Goal: Task Accomplishment & Management: Use online tool/utility

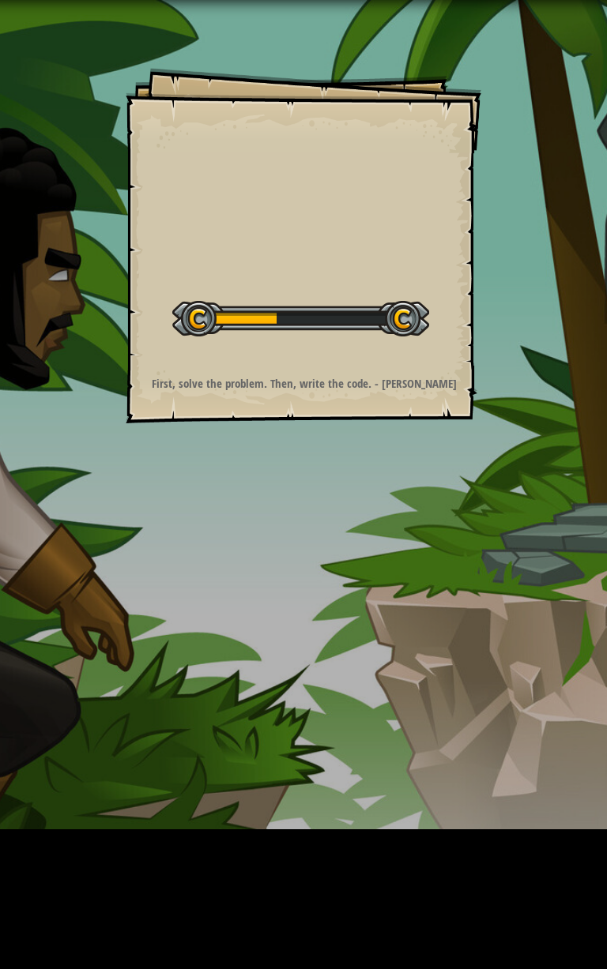
click at [100, 322] on div "Goals Start Level Error loading from server. Try refreshing the page. You'll ne…" at bounding box center [303, 484] width 607 height 969
click at [104, 320] on div "Goals Start Level Error loading from server. Try refreshing the page. You'll ne…" at bounding box center [303, 484] width 607 height 969
click at [101, 322] on div "Goals Start Level Error loading from server. Try refreshing the page. You'll ne…" at bounding box center [303, 484] width 607 height 969
click at [103, 322] on div "Goals Start Level Error loading from server. Try refreshing the page. You'll ne…" at bounding box center [303, 484] width 607 height 969
click at [104, 320] on div "Goals Start Level Error loading from server. Try refreshing the page. You'll ne…" at bounding box center [303, 484] width 607 height 969
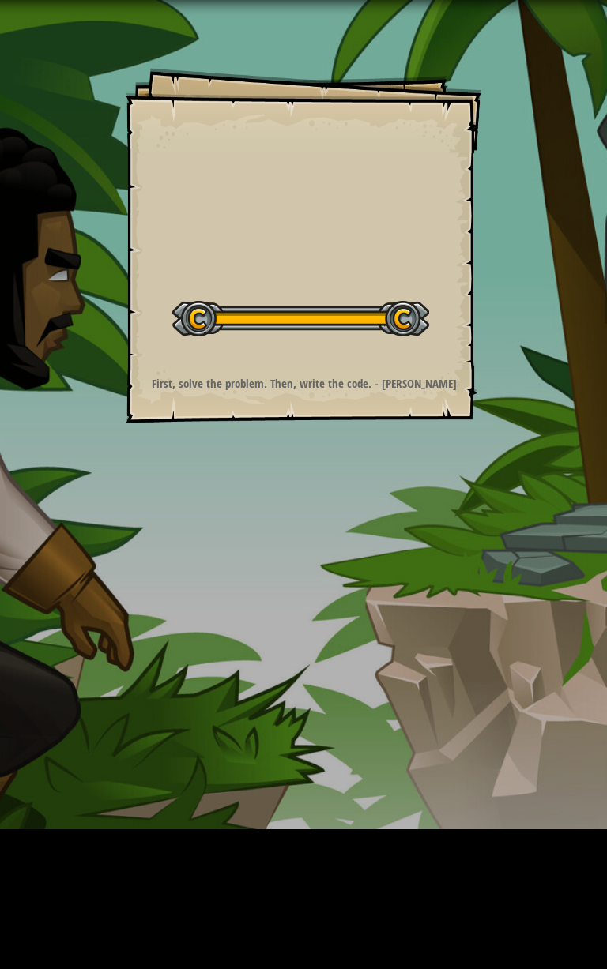
click at [105, 319] on div "Goals Start Level Error loading from server. Try refreshing the page. You'll ne…" at bounding box center [303, 484] width 607 height 969
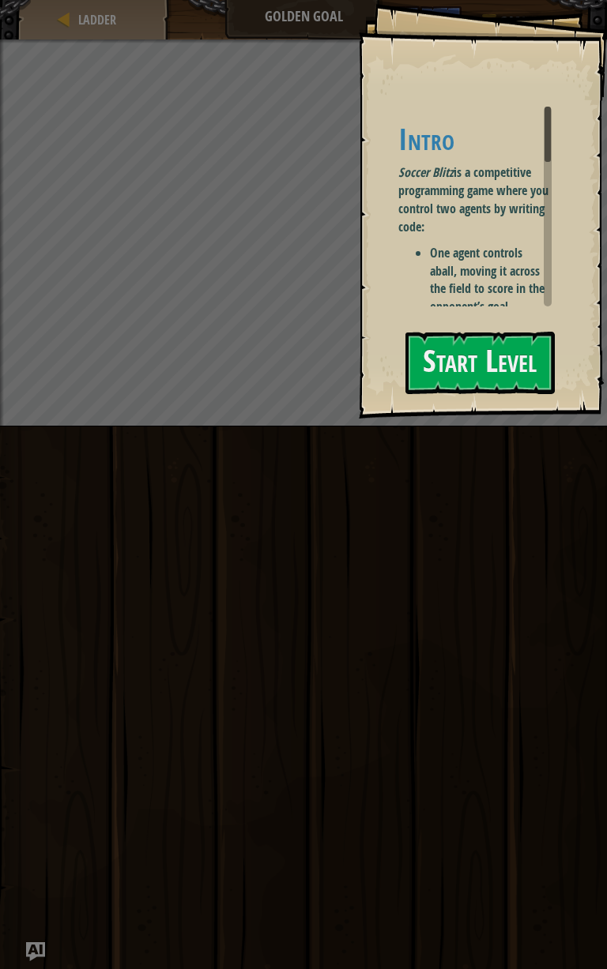
click at [100, 715] on div "Run ⇧↵ No New Code to Rank Rank My Game! Submitting... Submitted for Ranking Fa…" at bounding box center [303, 694] width 607 height 535
click at [111, 709] on div "Run ⇧↵ No New Code to Rank Rank My Game! Submitting... Submitted for Ranking Fa…" at bounding box center [303, 694] width 607 height 535
click at [107, 709] on div "Run ⇧↵ No New Code to Rank Rank My Game! Submitting... Submitted for Ranking Fa…" at bounding box center [303, 694] width 607 height 535
click at [103, 624] on div "Run ⇧↵ No New Code to Rank Rank My Game! Submitting... Submitted for Ranking Fa…" at bounding box center [303, 694] width 607 height 535
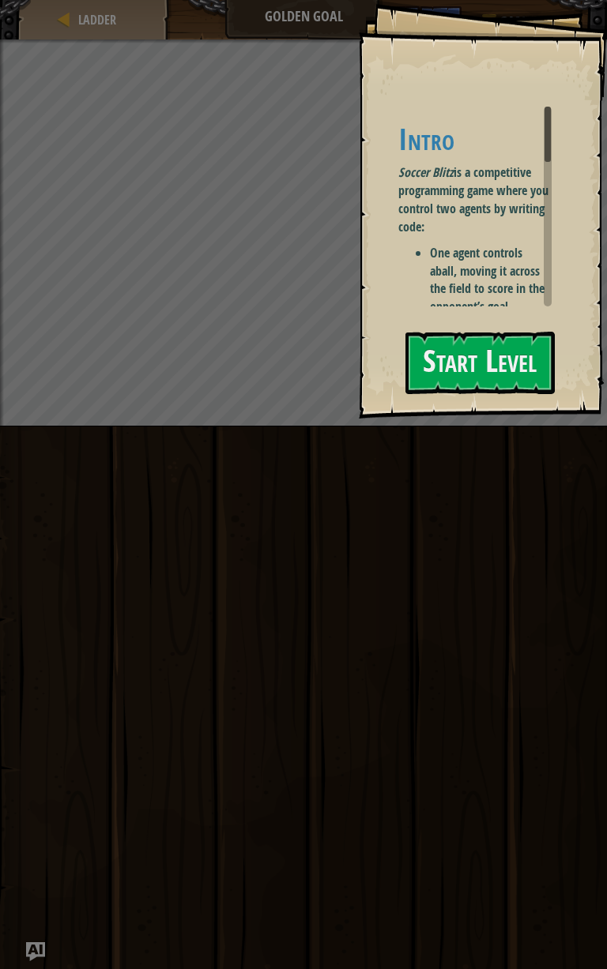
click at [102, 626] on div "Run ⇧↵ No New Code to Rank Rank My Game! Submitting... Submitted for Ranking Fa…" at bounding box center [303, 694] width 607 height 535
click at [103, 626] on div "Run ⇧↵ No New Code to Rank Rank My Game! Submitting... Submitted for Ranking Fa…" at bounding box center [303, 694] width 607 height 535
click at [102, 626] on div "Run ⇧↵ No New Code to Rank Rank My Game! Submitting... Submitted for Ranking Fa…" at bounding box center [303, 694] width 607 height 535
click at [101, 726] on div "Run ⇧↵ No New Code to Rank Rank My Game! Submitting... Submitted for Ranking Fa…" at bounding box center [303, 694] width 607 height 535
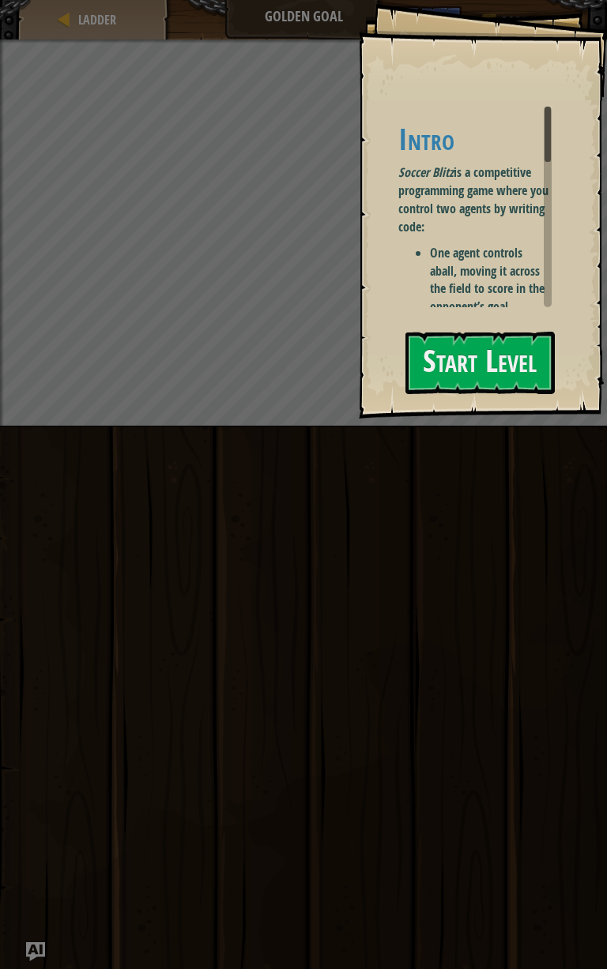
click at [103, 727] on div "Run ⇧↵ No New Code to Rank Rank My Game! Submitting... Submitted for Ranking Fa…" at bounding box center [303, 694] width 607 height 535
